Goal: Information Seeking & Learning: Learn about a topic

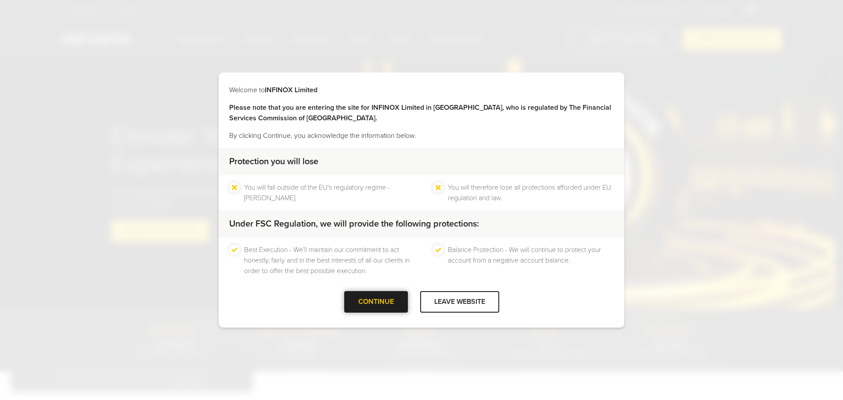
drag, startPoint x: 397, startPoint y: 302, endPoint x: 400, endPoint y: 310, distance: 9.1
click at [397, 302] on div "CONTINUE" at bounding box center [376, 302] width 64 height 22
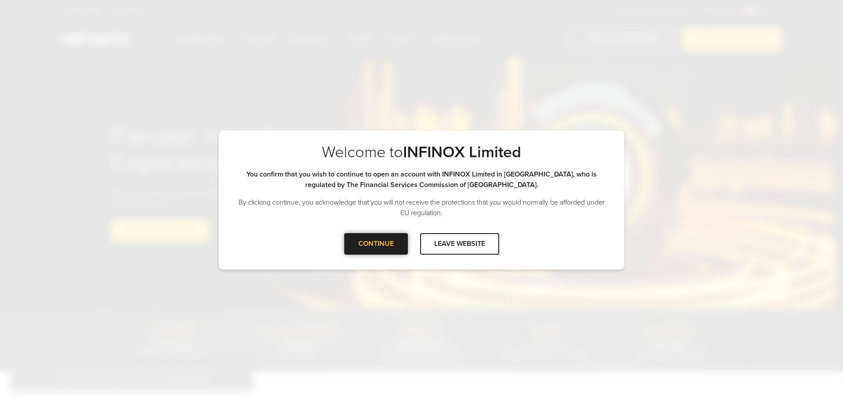
click at [376, 244] on div at bounding box center [376, 244] width 0 height 0
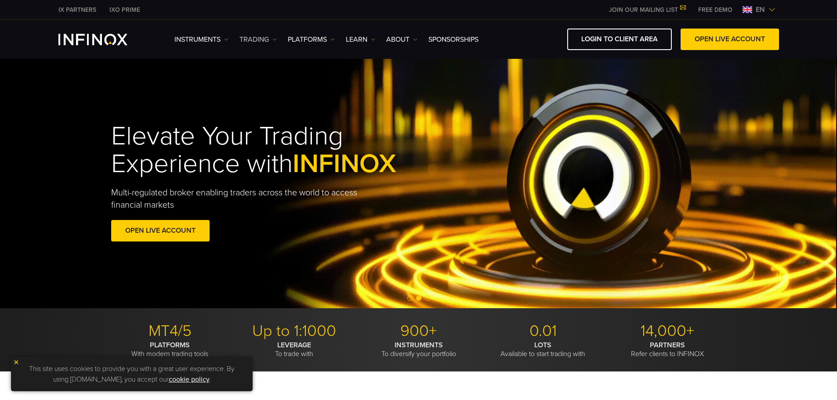
click at [260, 39] on link "TRADING" at bounding box center [257, 39] width 37 height 11
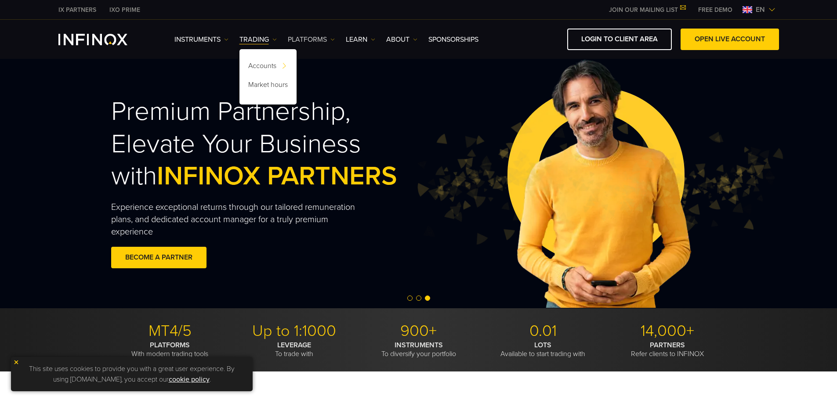
click at [302, 38] on link "PLATFORMS" at bounding box center [311, 39] width 47 height 11
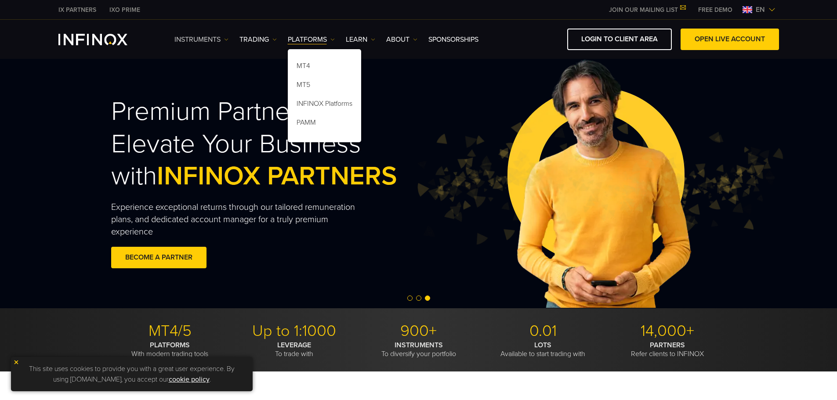
click at [211, 38] on link "Instruments" at bounding box center [201, 39] width 54 height 11
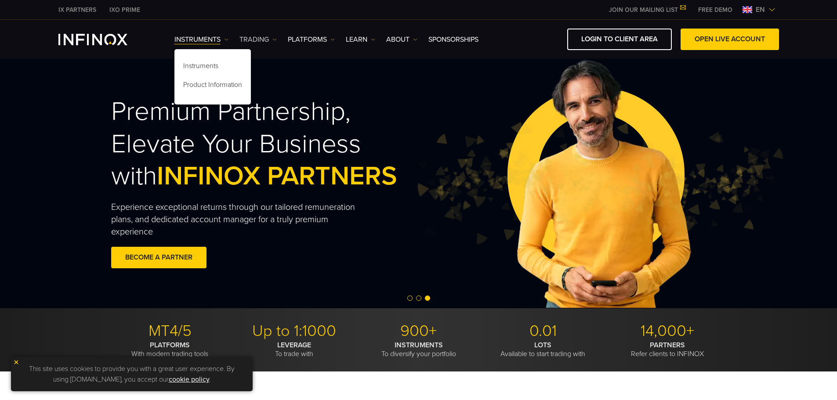
click at [260, 39] on link "TRADING" at bounding box center [257, 39] width 37 height 11
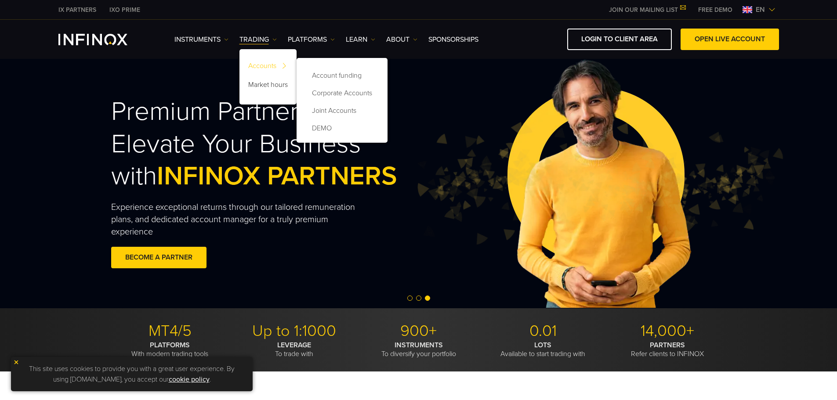
click at [267, 63] on link "Accounts" at bounding box center [267, 67] width 57 height 19
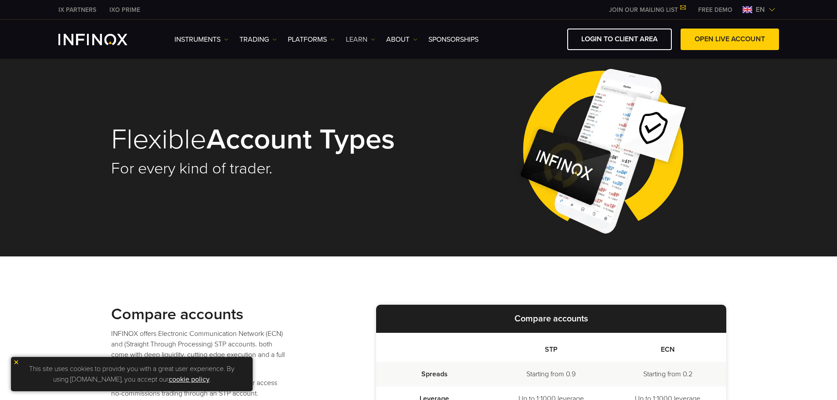
click at [373, 42] on link "Learn" at bounding box center [360, 39] width 29 height 11
